Goal: Navigation & Orientation: Find specific page/section

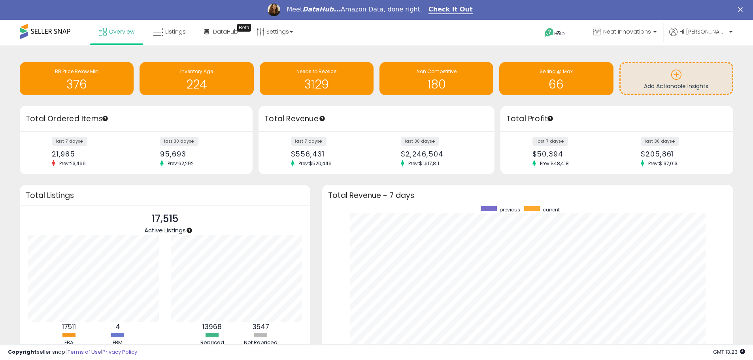
click at [742, 9] on polygon "Close" at bounding box center [740, 9] width 5 height 5
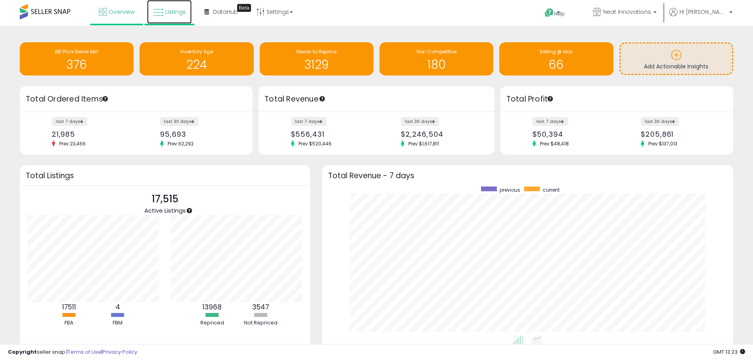
click at [171, 13] on span "Listings" at bounding box center [175, 12] width 21 height 8
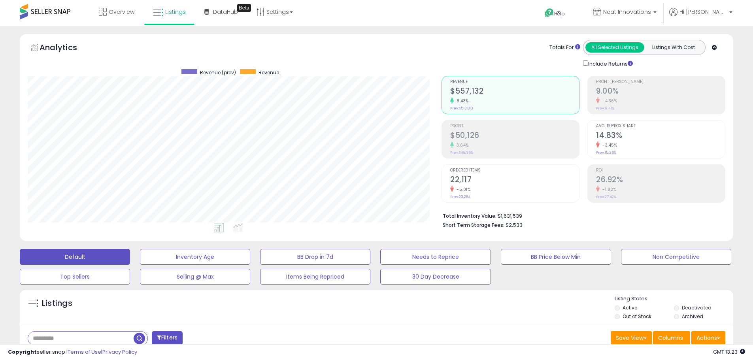
scroll to position [162, 414]
